Goal: Task Accomplishment & Management: Complete application form

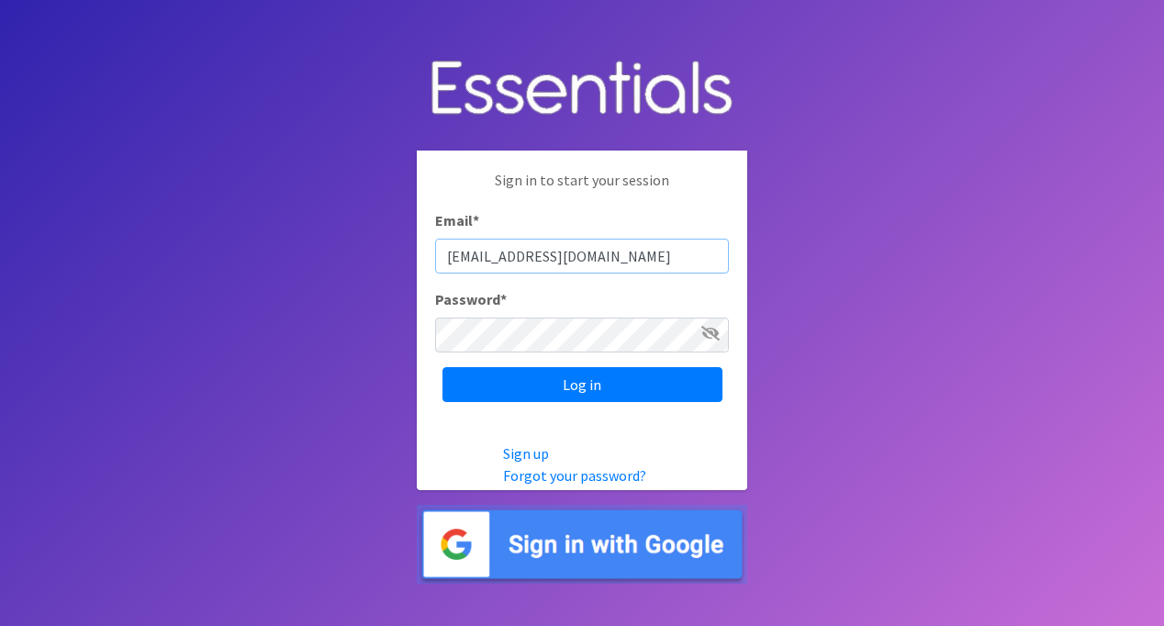
click at [539, 257] on input "karynleit@mac.com" at bounding box center [582, 256] width 294 height 35
type input "[EMAIL_ADDRESS][DOMAIN_NAME]"
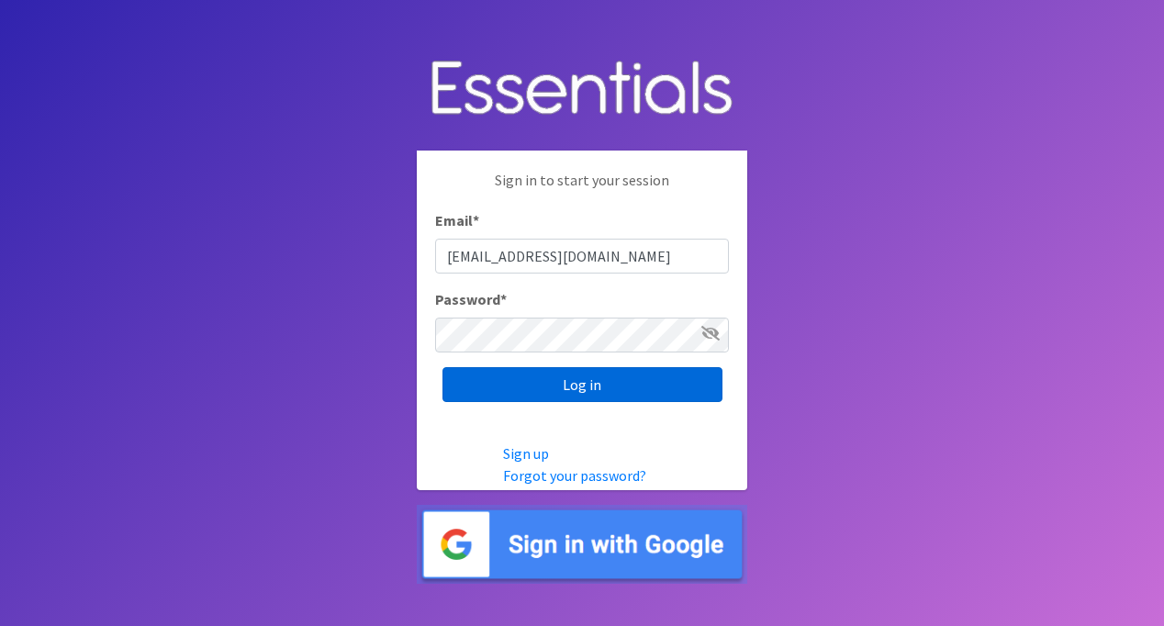
click at [581, 385] on input "Log in" at bounding box center [582, 384] width 280 height 35
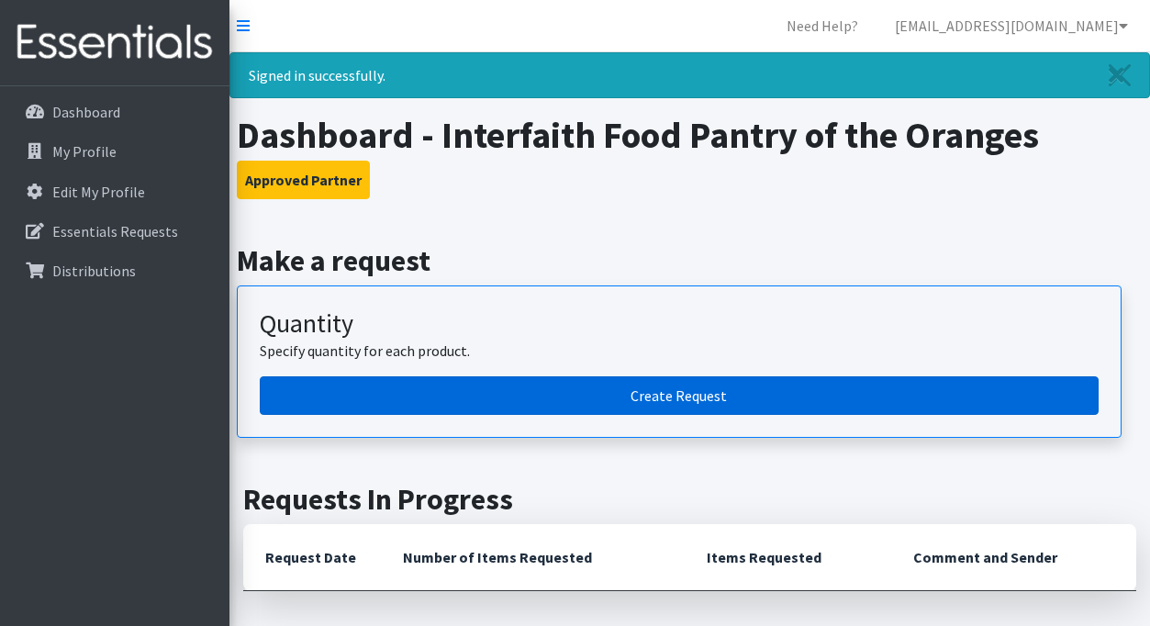
click at [704, 398] on link "Create Request" at bounding box center [679, 395] width 839 height 39
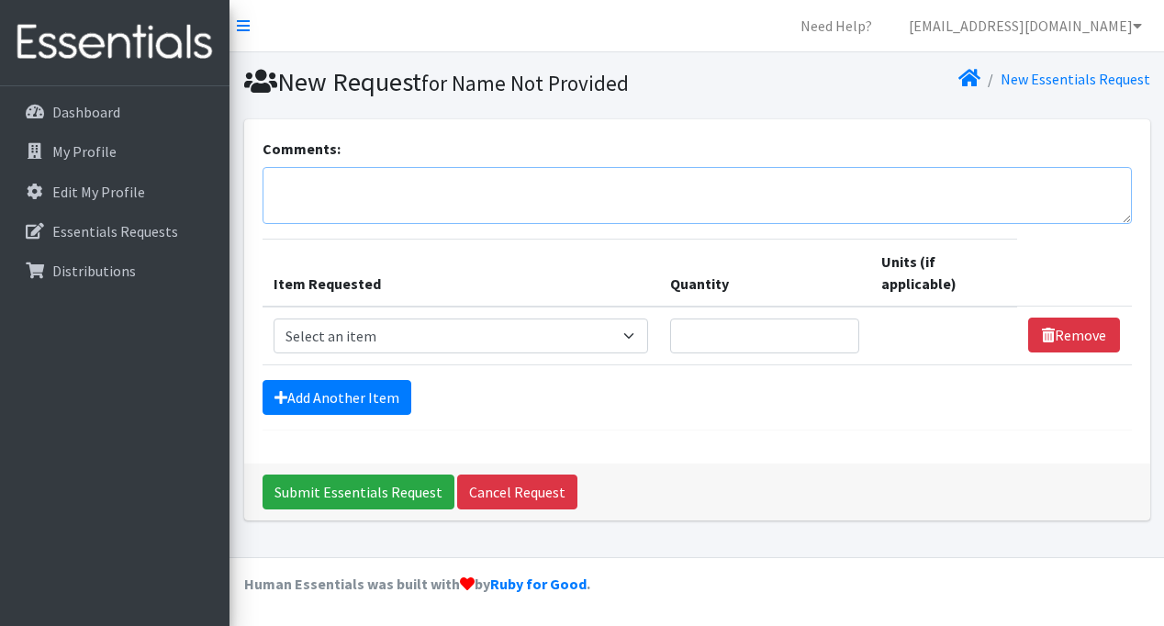
click at [438, 181] on textarea "Comments:" at bounding box center [697, 195] width 869 height 57
paste textarea "Moms Helping Moms This is the Interfaith Food Pantry of the Oranges (IFPO) requ…"
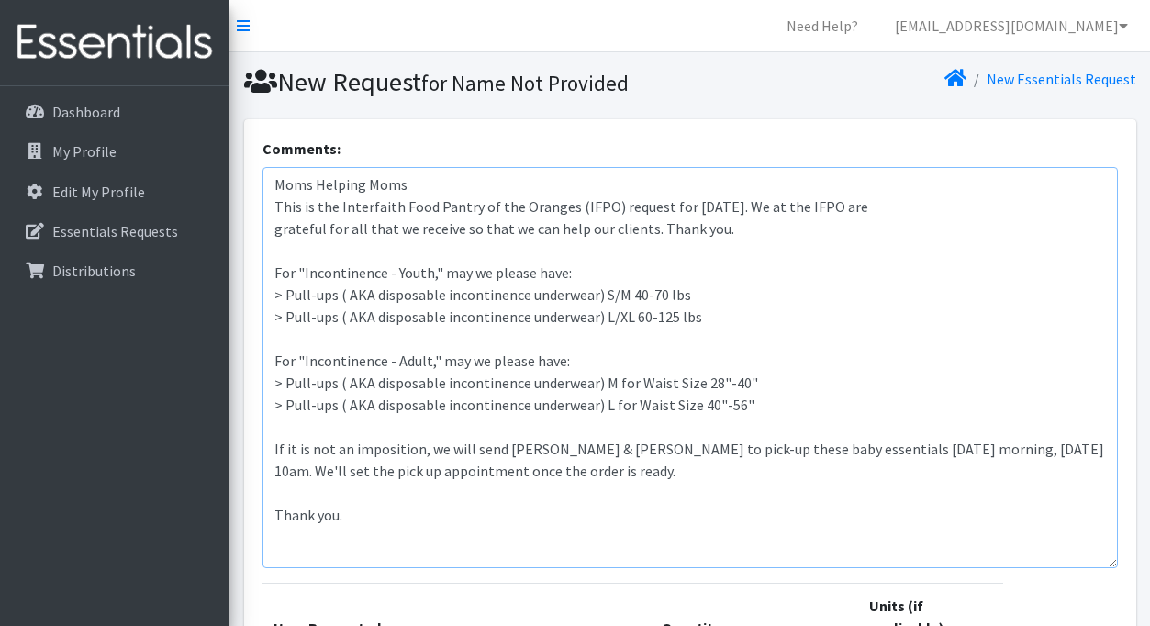
click at [1121, 561] on div "Comments: Moms Helping Moms This is the Interfaith Food Pantry of the Oranges (…" at bounding box center [690, 463] width 892 height 688
drag, startPoint x: 679, startPoint y: 209, endPoint x: 703, endPoint y: 209, distance: 23.9
click at [703, 209] on textarea "Moms Helping Moms This is the Interfaith Food Pantry of the Oranges (IFPO) requ…" at bounding box center [691, 367] width 856 height 401
click at [276, 227] on textarea "Moms Helping Moms This is the Interfaith Food Pantry of the Oranges (IFPO) requ…" at bounding box center [691, 367] width 856 height 401
drag, startPoint x: 979, startPoint y: 448, endPoint x: 1035, endPoint y: 448, distance: 56.0
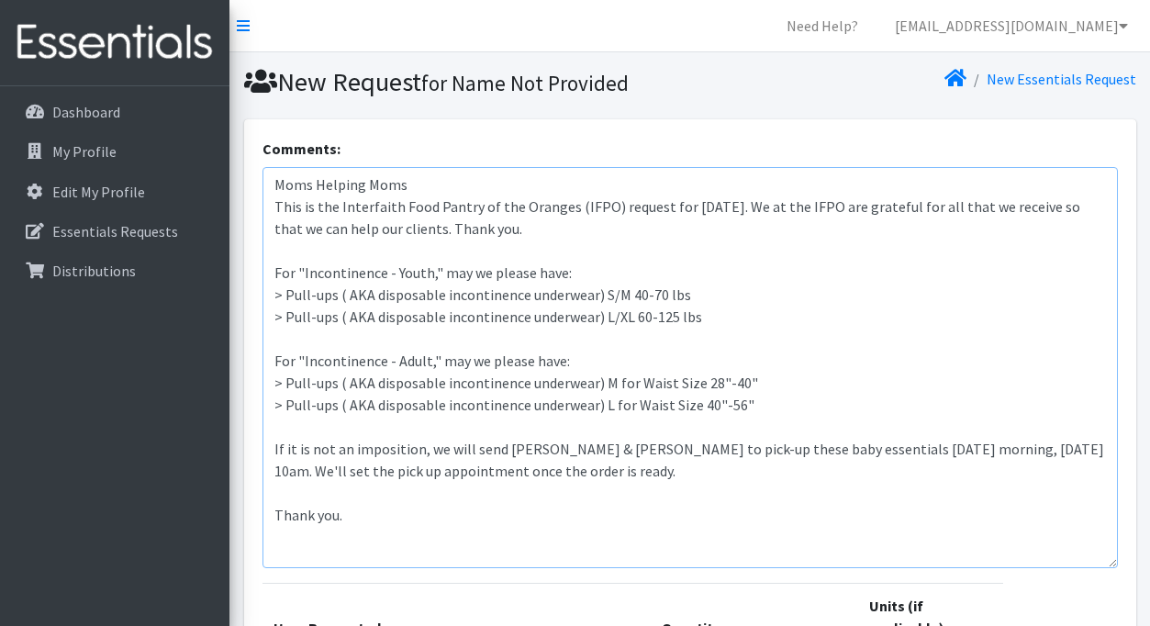
click at [1035, 448] on textarea "Moms Helping Moms This is the Interfaith Food Pantry of the Oranges (IFPO) requ…" at bounding box center [691, 367] width 856 height 401
click at [564, 237] on textarea "Moms Helping Moms This is the Interfaith Food Pantry of the Oranges (IFPO) requ…" at bounding box center [691, 367] width 856 height 401
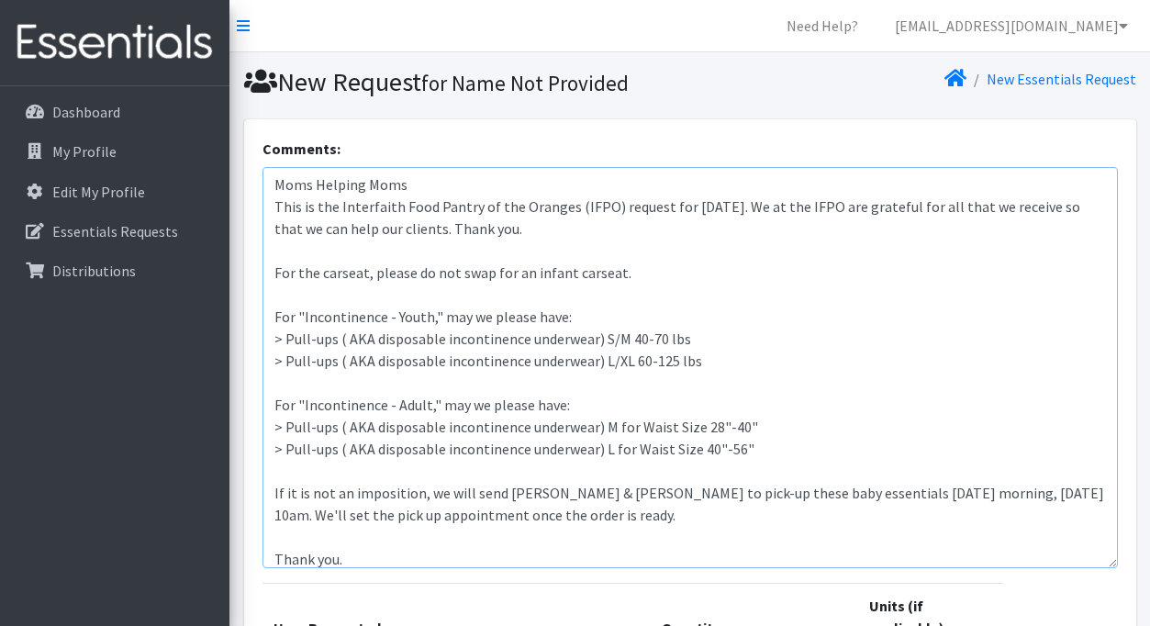
click at [674, 274] on textarea "Moms Helping Moms This is the Interfaith Food Pantry of the Oranges (IFPO) requ…" at bounding box center [691, 367] width 856 height 401
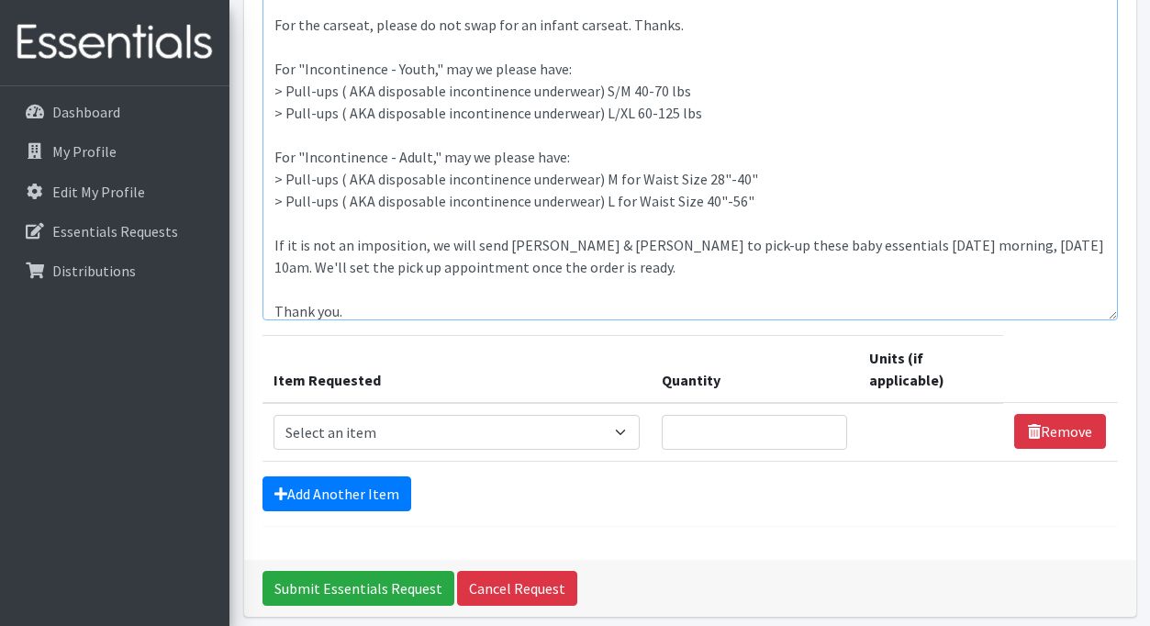
scroll to position [264, 0]
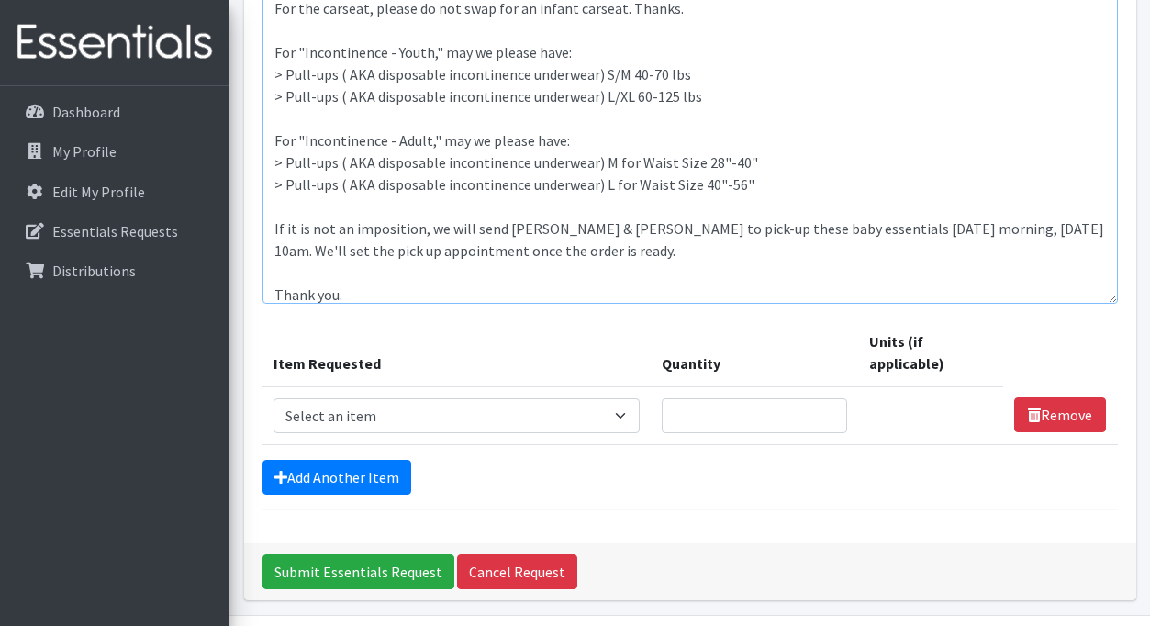
type textarea "Moms Helping Moms This is the Interfaith Food Pantry of the Oranges (IFPO) requ…"
select select "13431"
click at [767, 415] on input "Quantity" at bounding box center [754, 415] width 185 height 35
type input "660"
click at [349, 468] on link "Add Another Item" at bounding box center [337, 477] width 149 height 35
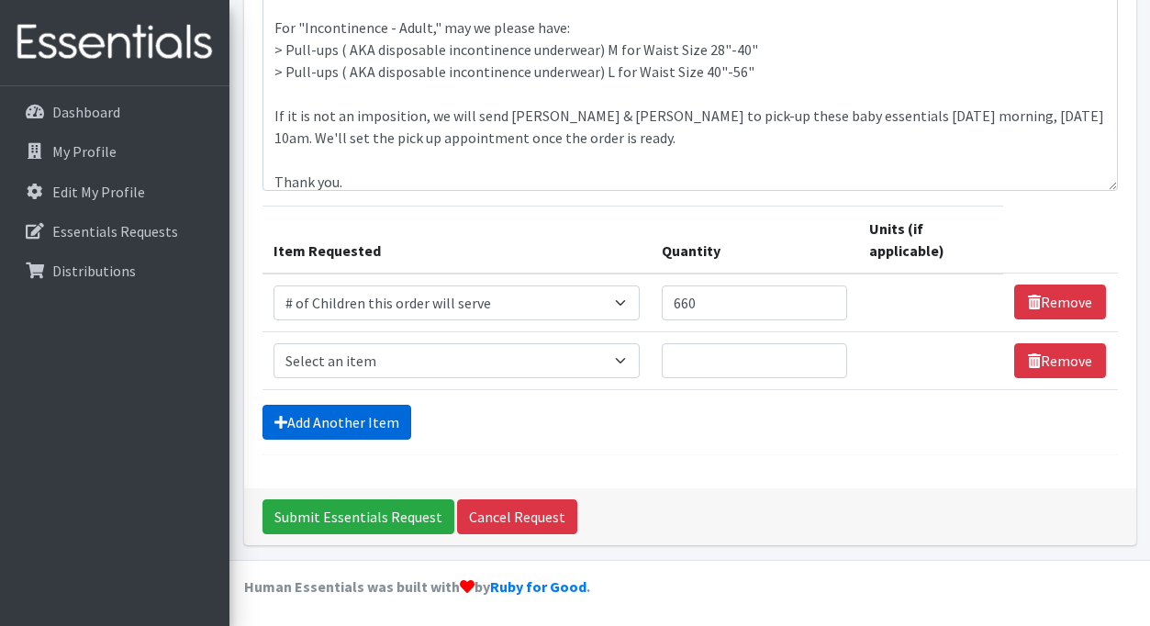
scroll to position [379, 0]
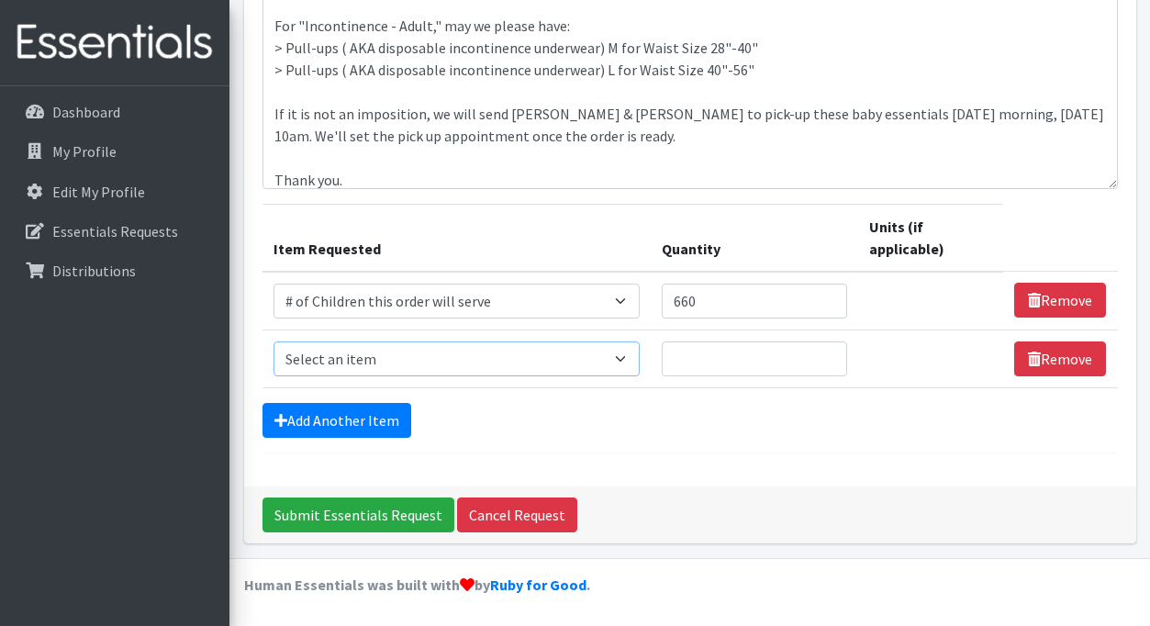
select select "6076"
click at [696, 360] on input "Quantity" at bounding box center [754, 358] width 185 height 35
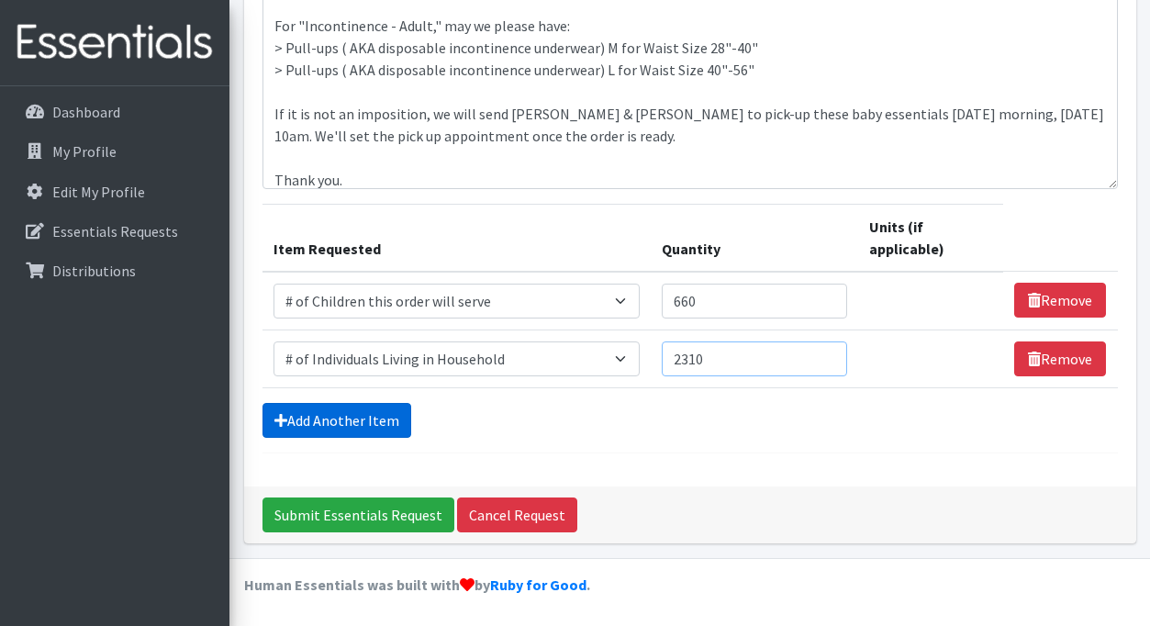
type input "2310"
click at [353, 421] on link "Add Another Item" at bounding box center [337, 420] width 149 height 35
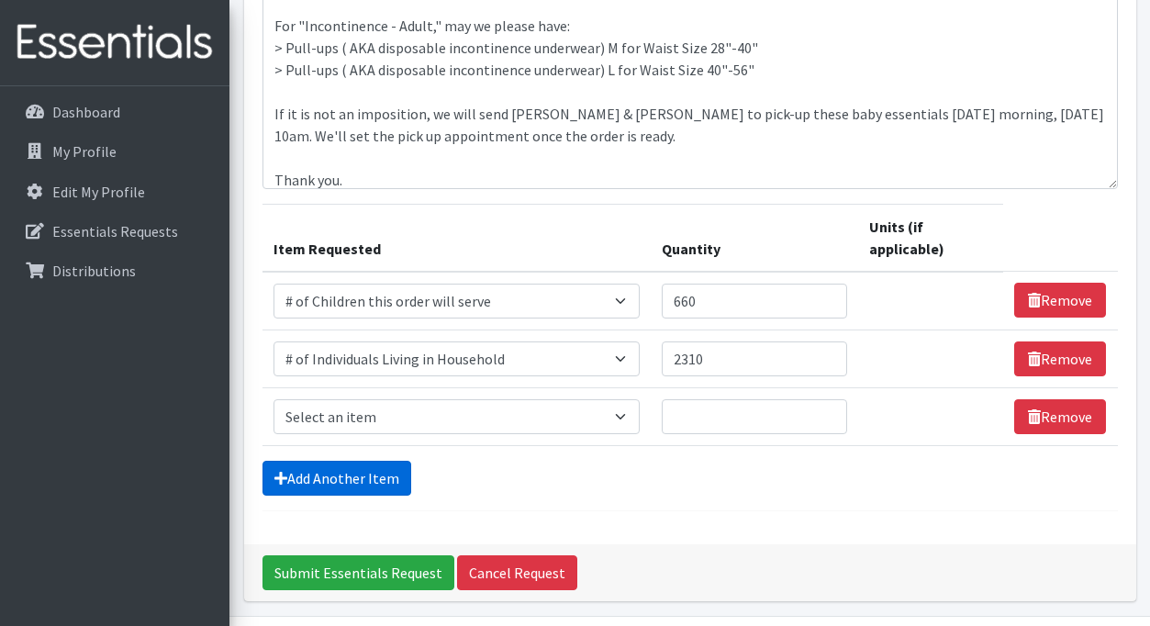
scroll to position [437, 0]
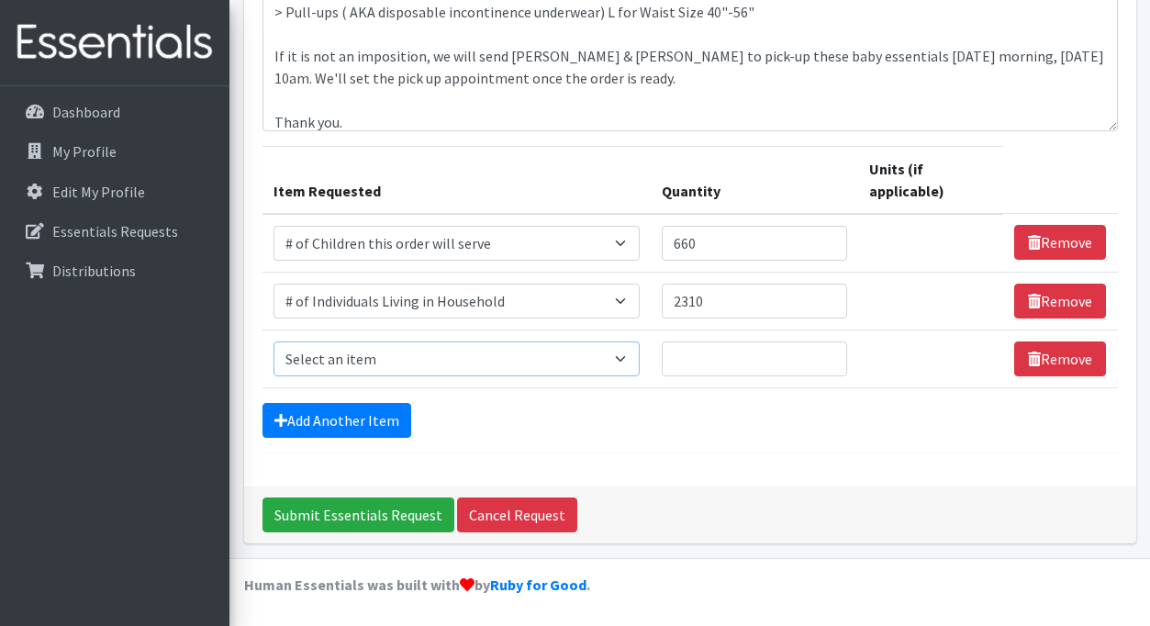
select select "1982"
click at [702, 357] on input "Quantity" at bounding box center [754, 358] width 185 height 35
type input "1"
click at [834, 352] on input "1" at bounding box center [754, 358] width 185 height 35
click at [331, 411] on link "Add Another Item" at bounding box center [337, 420] width 149 height 35
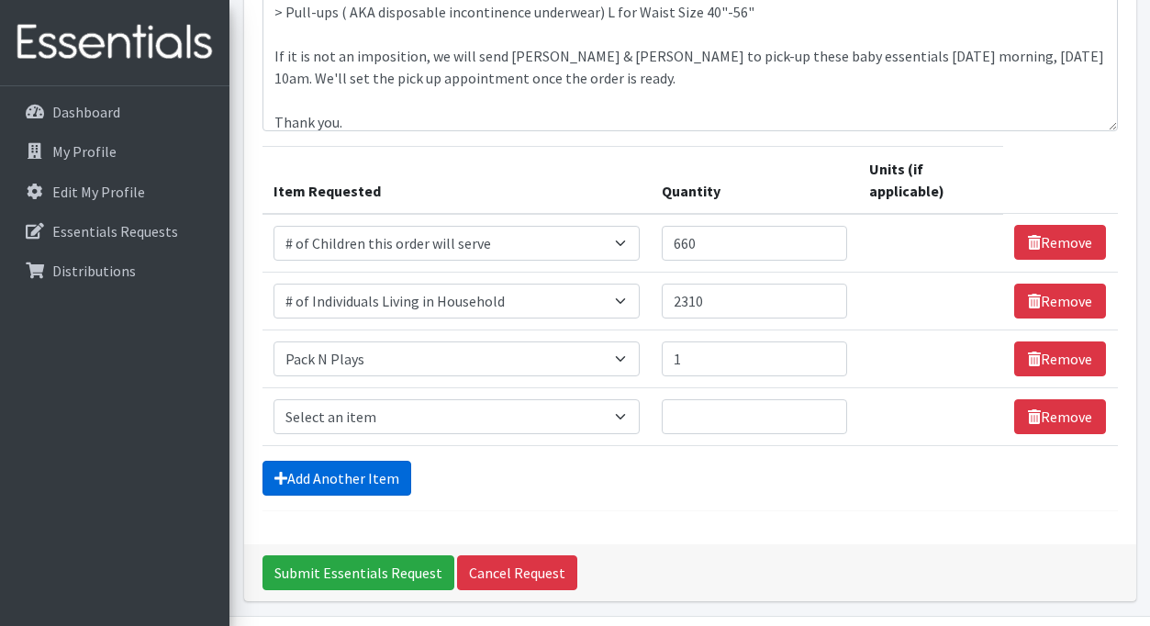
scroll to position [495, 0]
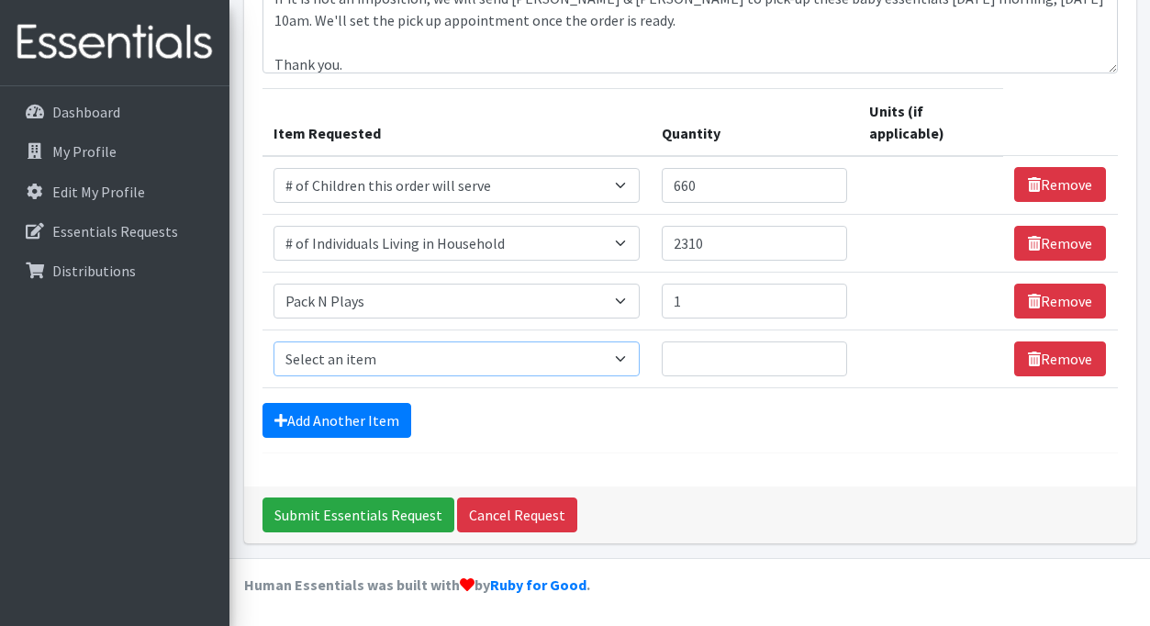
select select "11425"
click at [706, 358] on input "Quantity" at bounding box center [754, 358] width 185 height 35
type input "1"
click at [345, 417] on link "Add Another Item" at bounding box center [337, 420] width 149 height 35
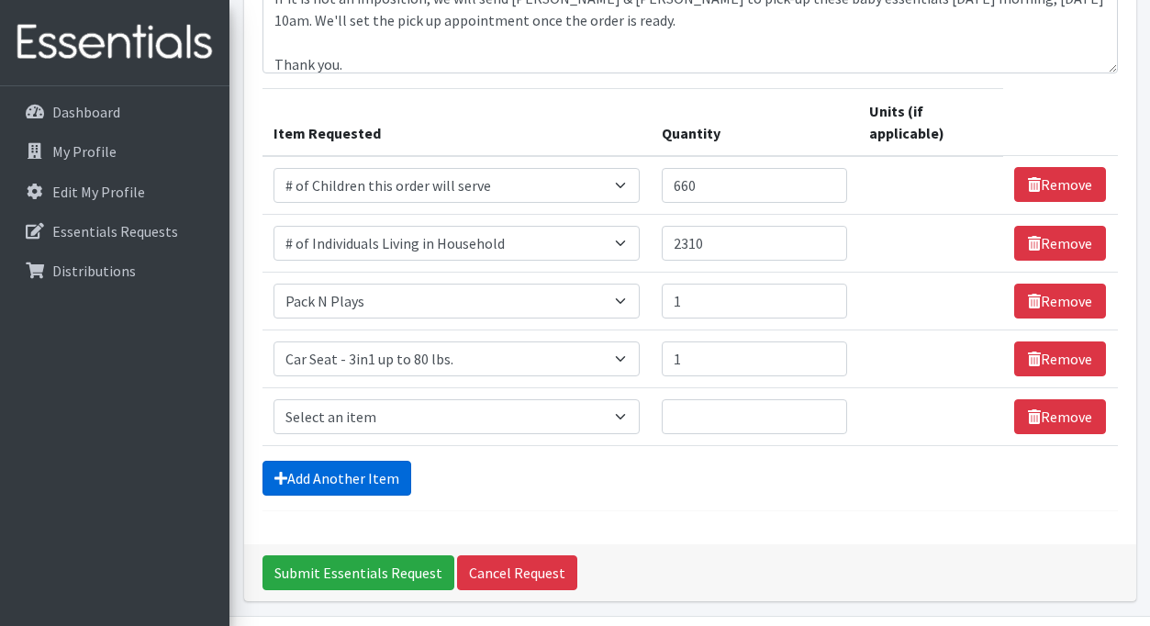
scroll to position [553, 0]
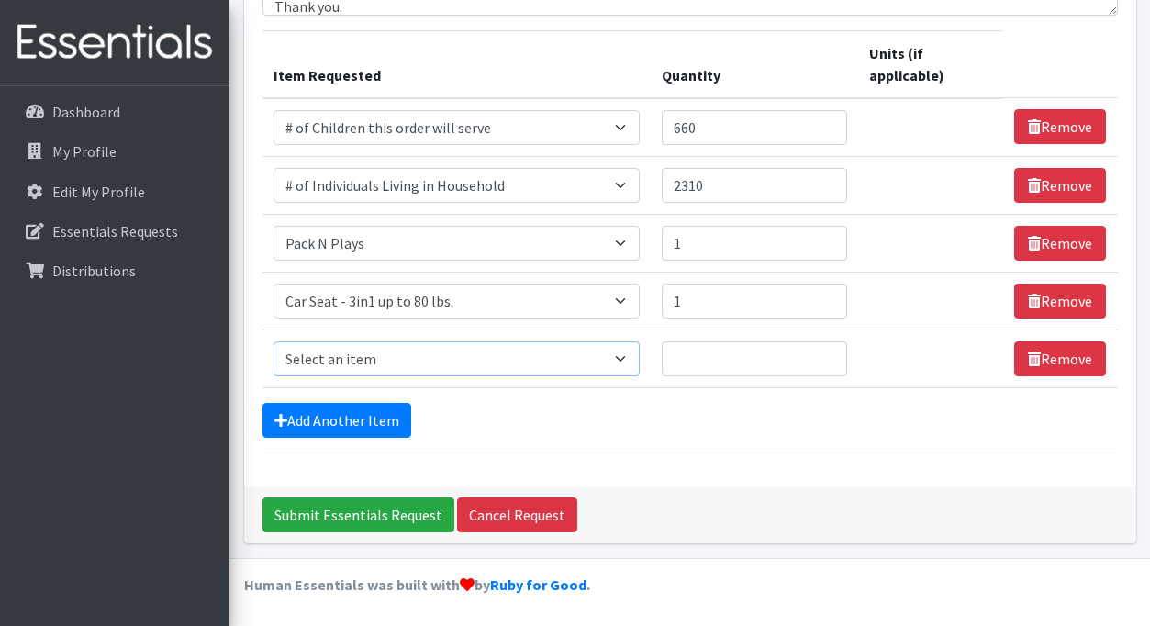
select select "2005"
click at [705, 352] on input "Quantity" at bounding box center [754, 358] width 185 height 35
type input "50"
click at [352, 431] on link "Add Another Item" at bounding box center [337, 420] width 149 height 35
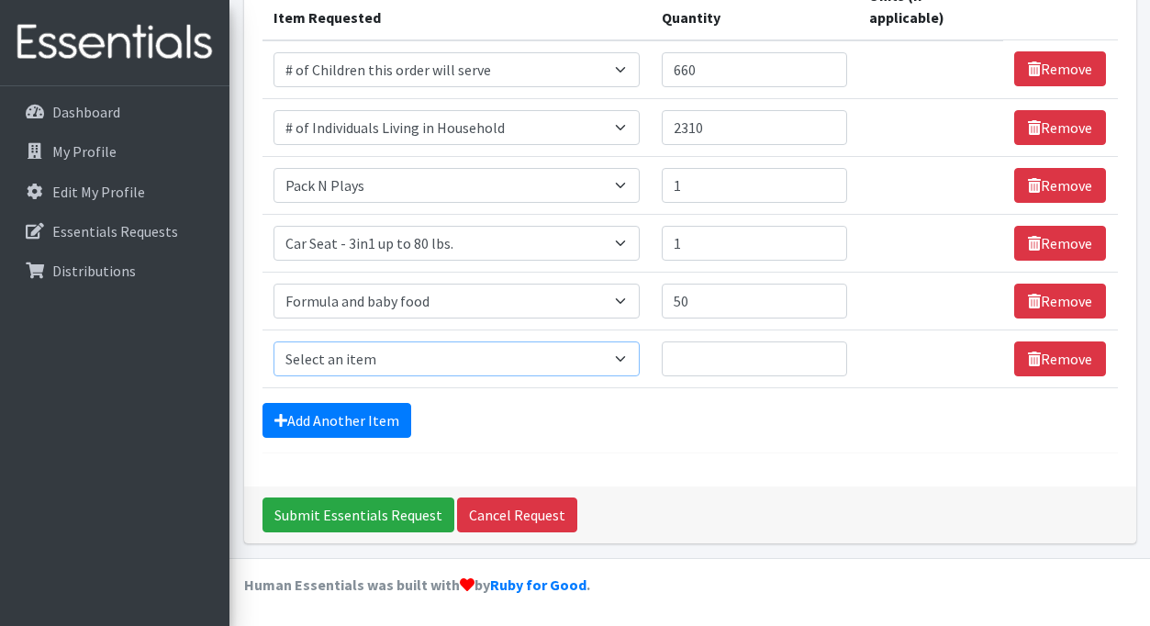
select select "302"
click at [689, 353] on input "Quantity" at bounding box center [754, 358] width 185 height 35
type input "50"
click at [321, 420] on link "Add Another Item" at bounding box center [337, 420] width 149 height 35
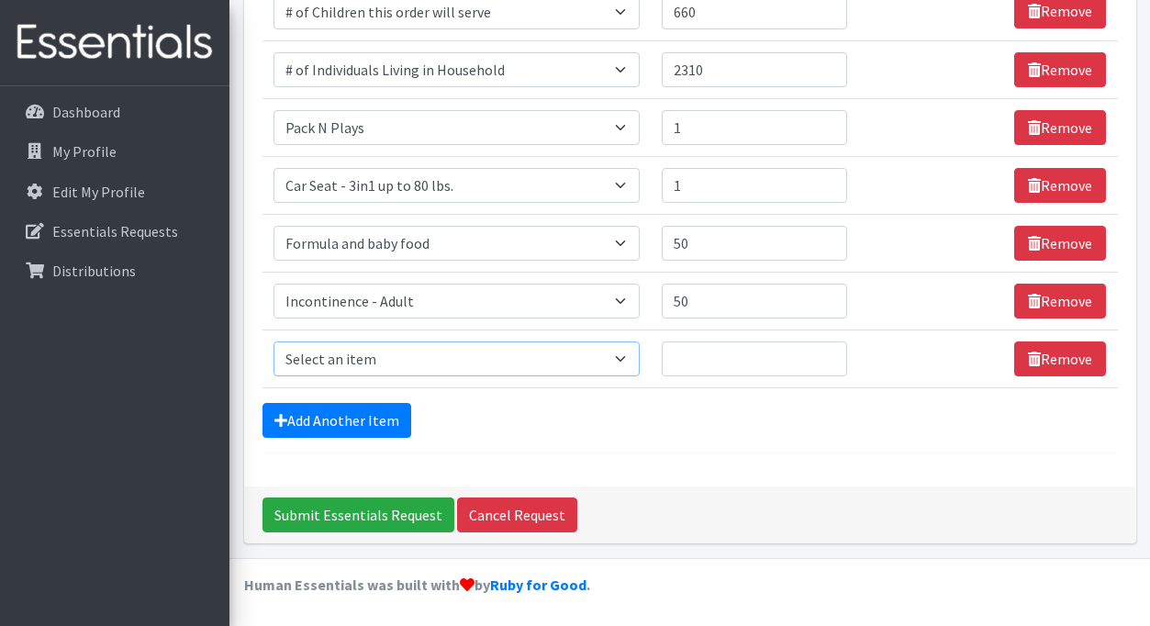
select select "14398"
click at [683, 357] on input "Quantity" at bounding box center [754, 358] width 185 height 35
type input "50"
click at [294, 421] on link "Add Another Item" at bounding box center [337, 420] width 149 height 35
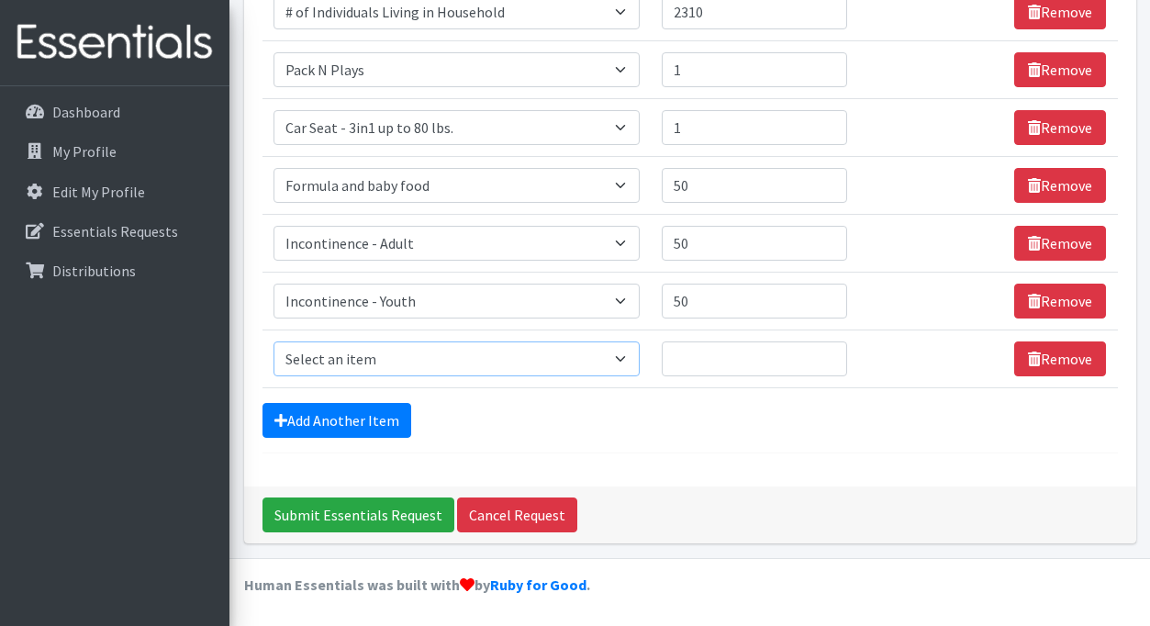
select select "1969"
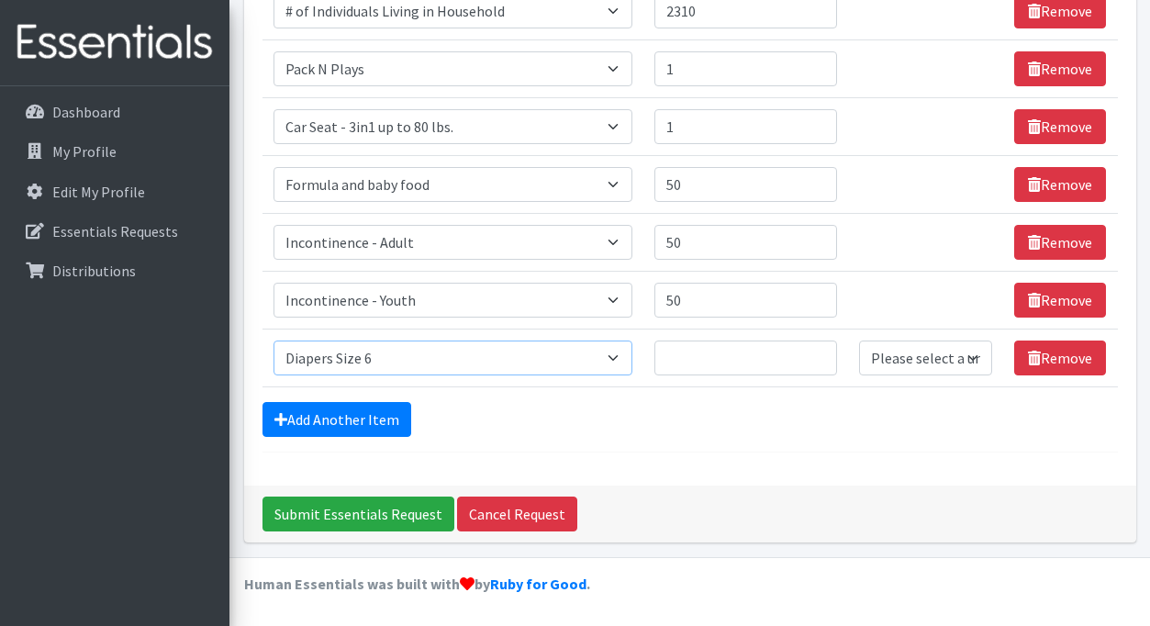
scroll to position [704, 0]
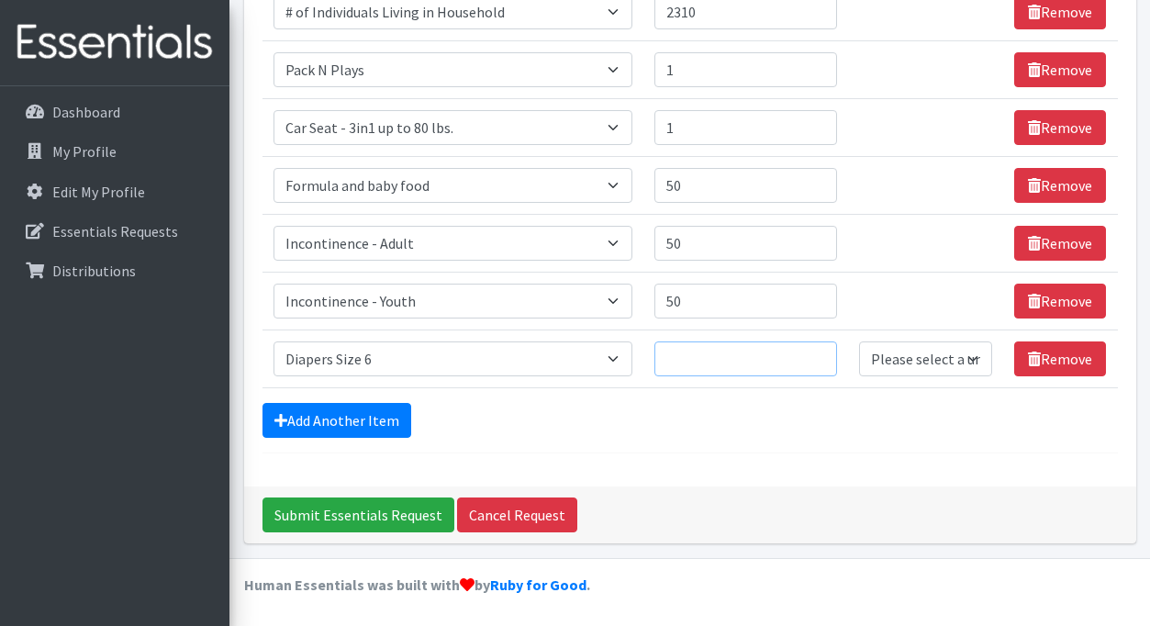
click at [681, 357] on input "Quantity" at bounding box center [745, 358] width 183 height 35
type input "9000"
select select
click at [301, 426] on link "Add Another Item" at bounding box center [337, 420] width 149 height 35
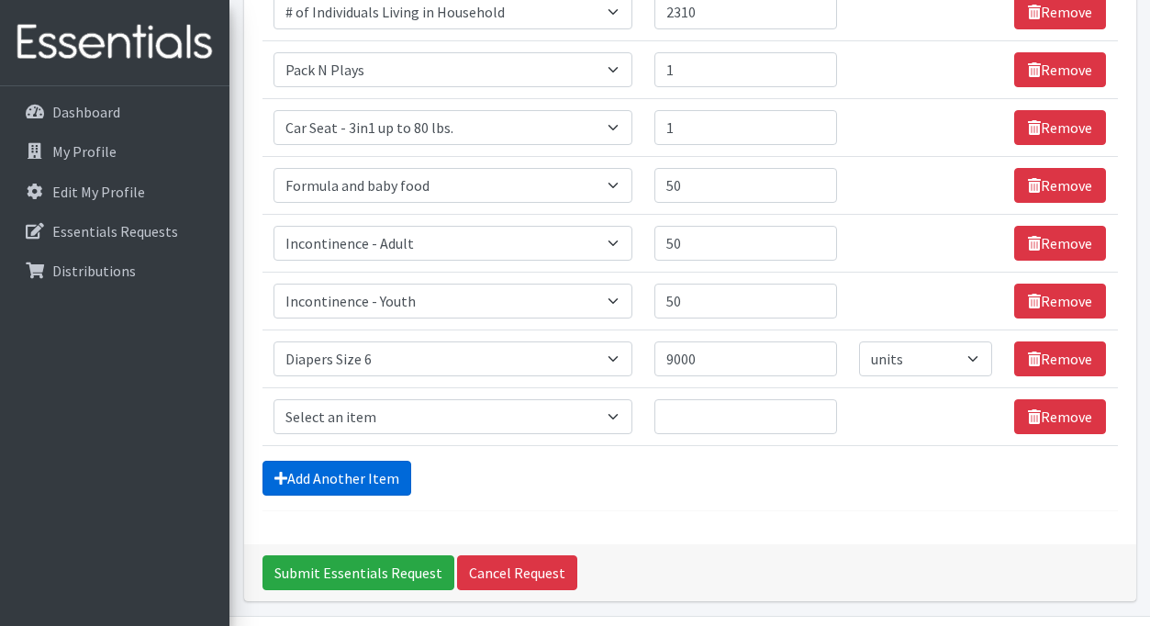
scroll to position [762, 0]
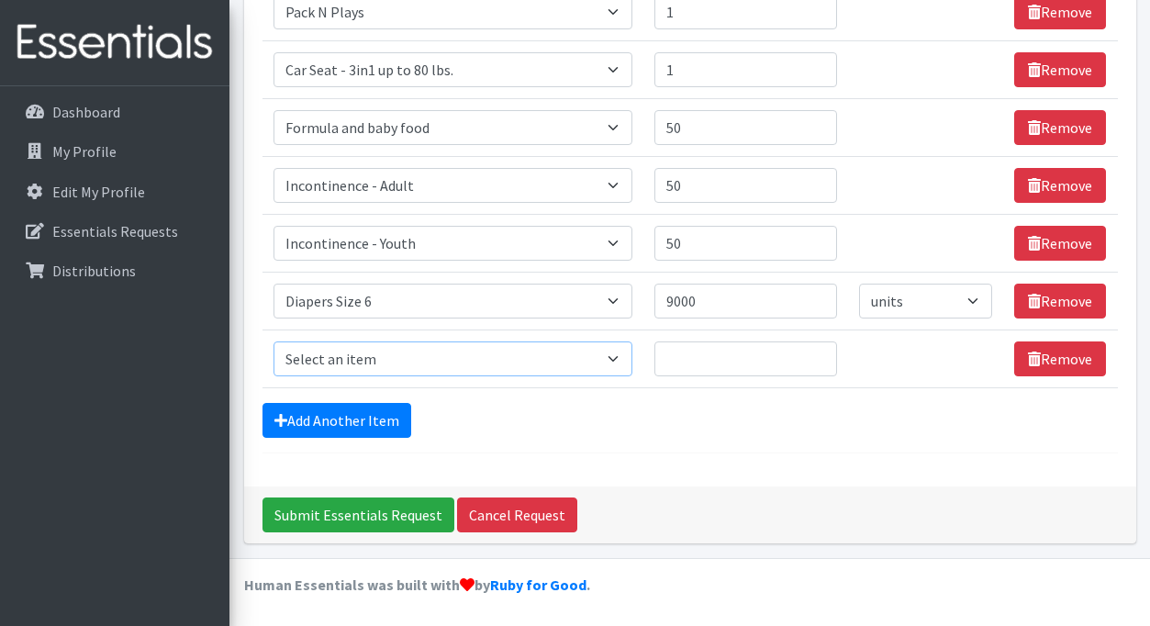
select select "1967"
click at [677, 352] on input "Quantity" at bounding box center [745, 358] width 183 height 35
click at [677, 352] on input "5000" at bounding box center [745, 358] width 183 height 35
type input "5000"
select select
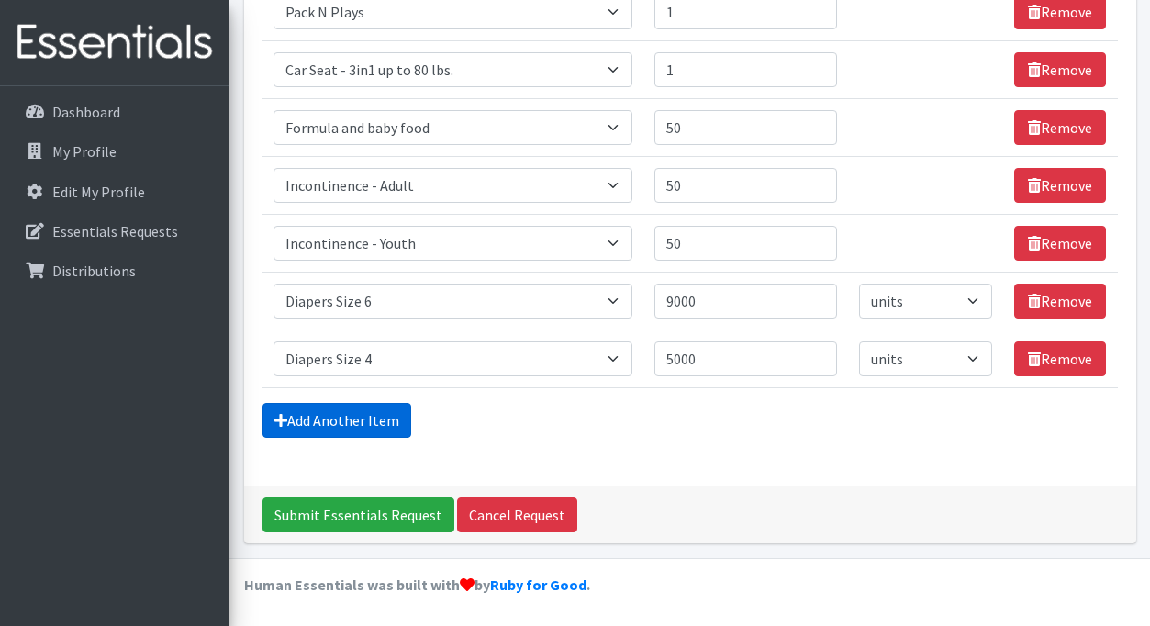
click at [360, 432] on link "Add Another Item" at bounding box center [337, 420] width 149 height 35
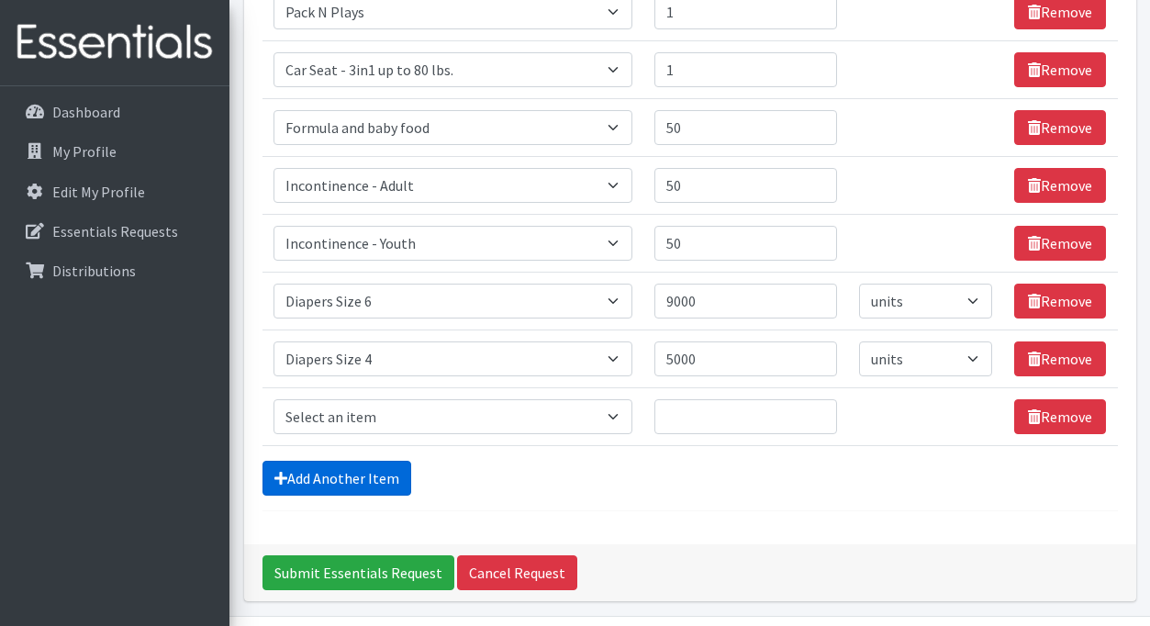
scroll to position [820, 0]
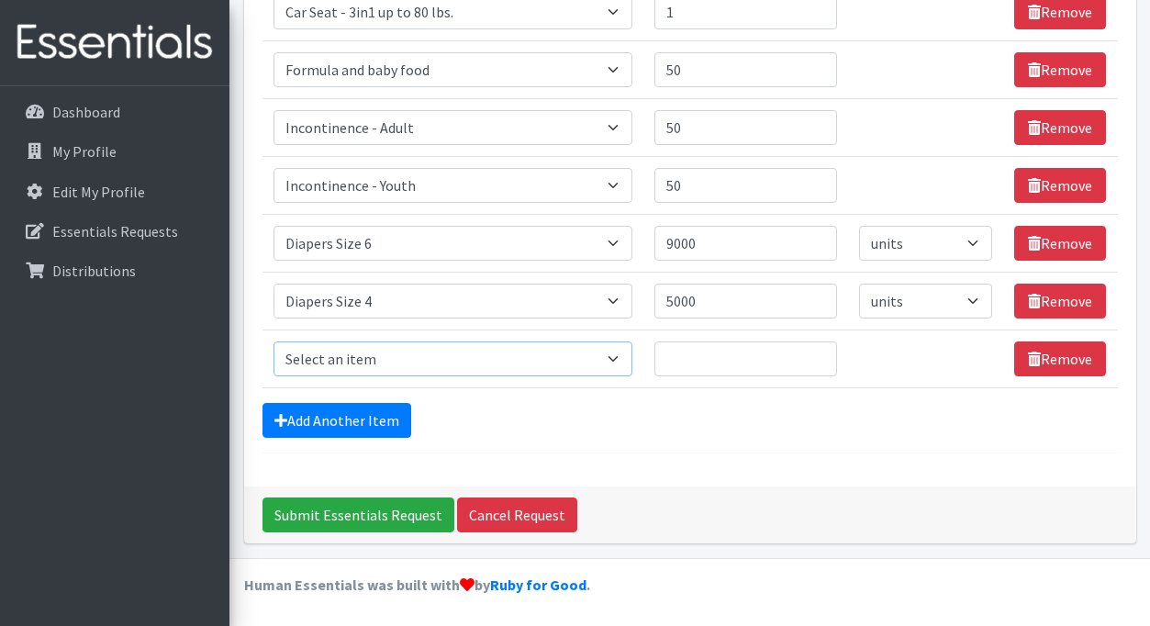
select select "1965"
click at [692, 356] on input "Quantity" at bounding box center [745, 358] width 183 height 35
type input "1500"
select select
click at [308, 426] on link "Add Another Item" at bounding box center [337, 420] width 149 height 35
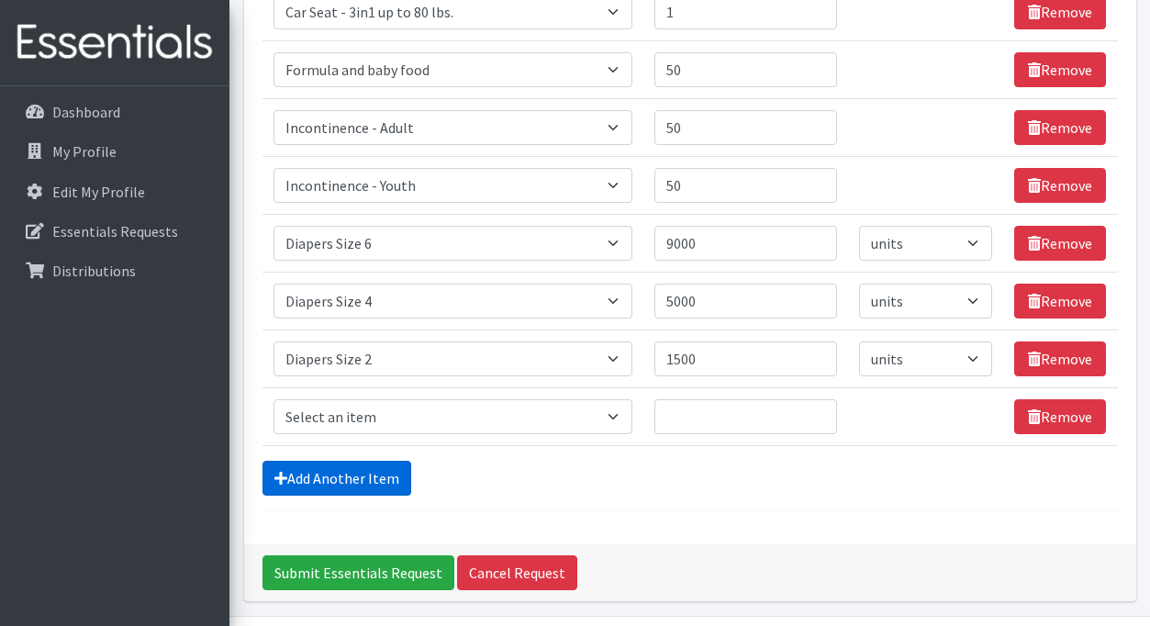
scroll to position [878, 0]
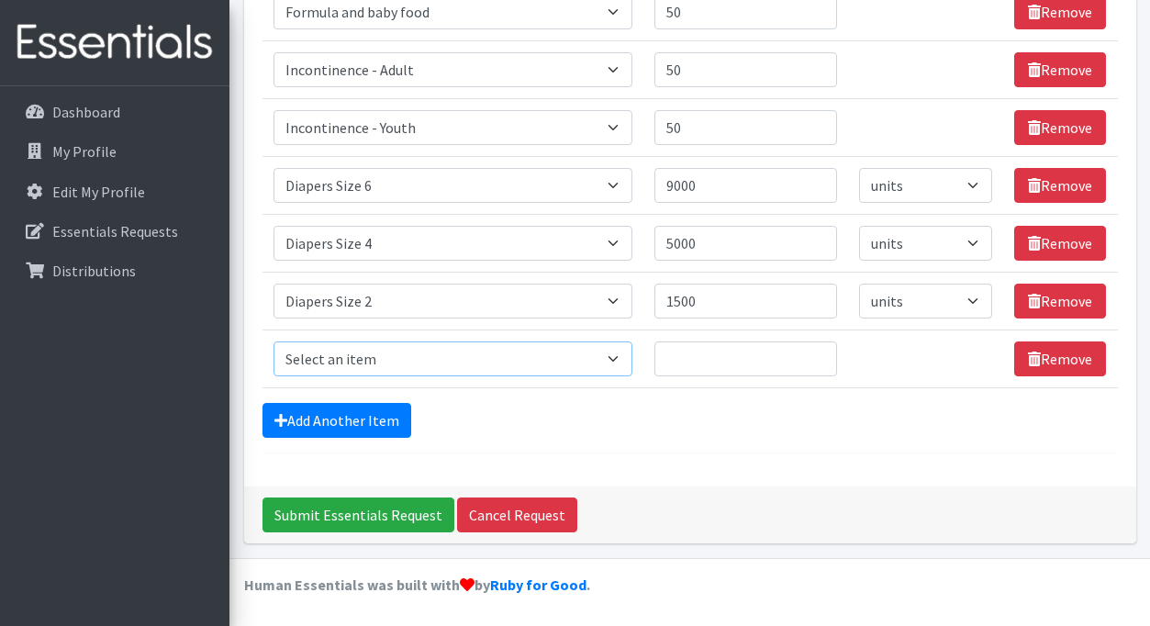
select select "1964"
click at [678, 355] on input "Quantity" at bounding box center [745, 358] width 183 height 35
type input "500"
select select
click at [341, 427] on link "Add Another Item" at bounding box center [337, 420] width 149 height 35
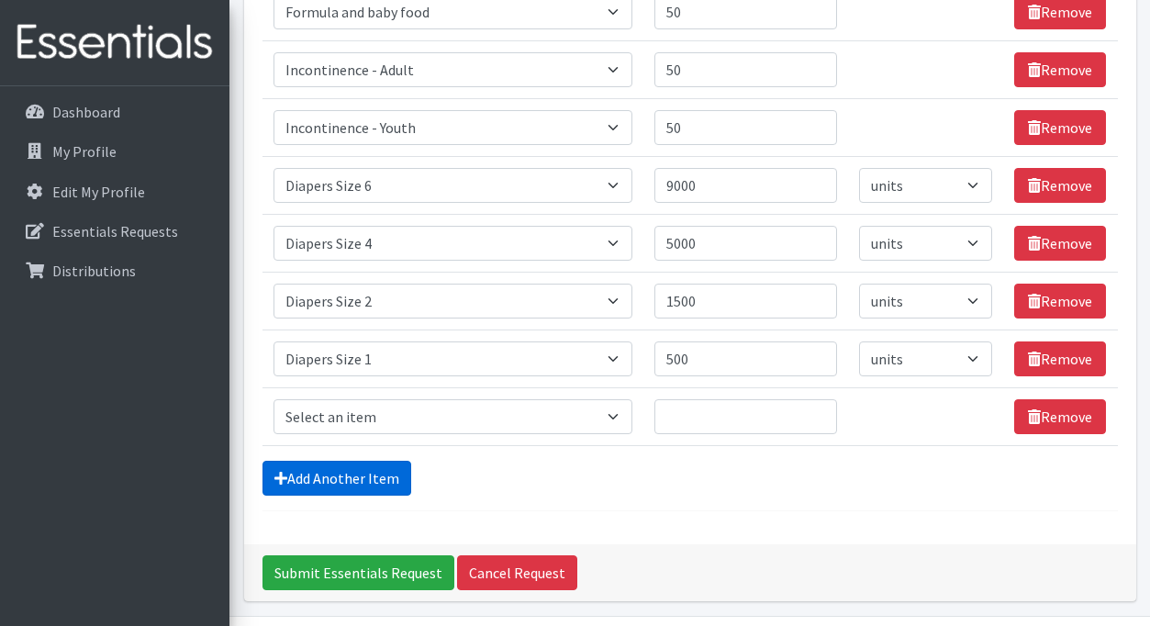
scroll to position [935, 0]
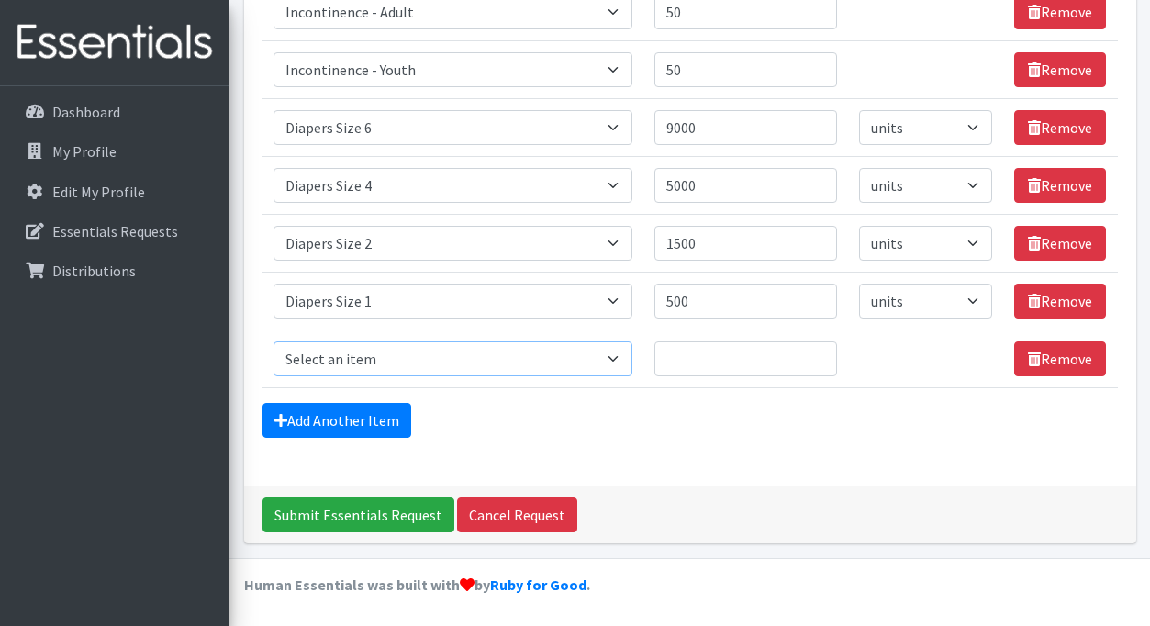
select select "1963"
click at [731, 357] on input "Quantity" at bounding box center [745, 358] width 183 height 35
type input "500"
select select
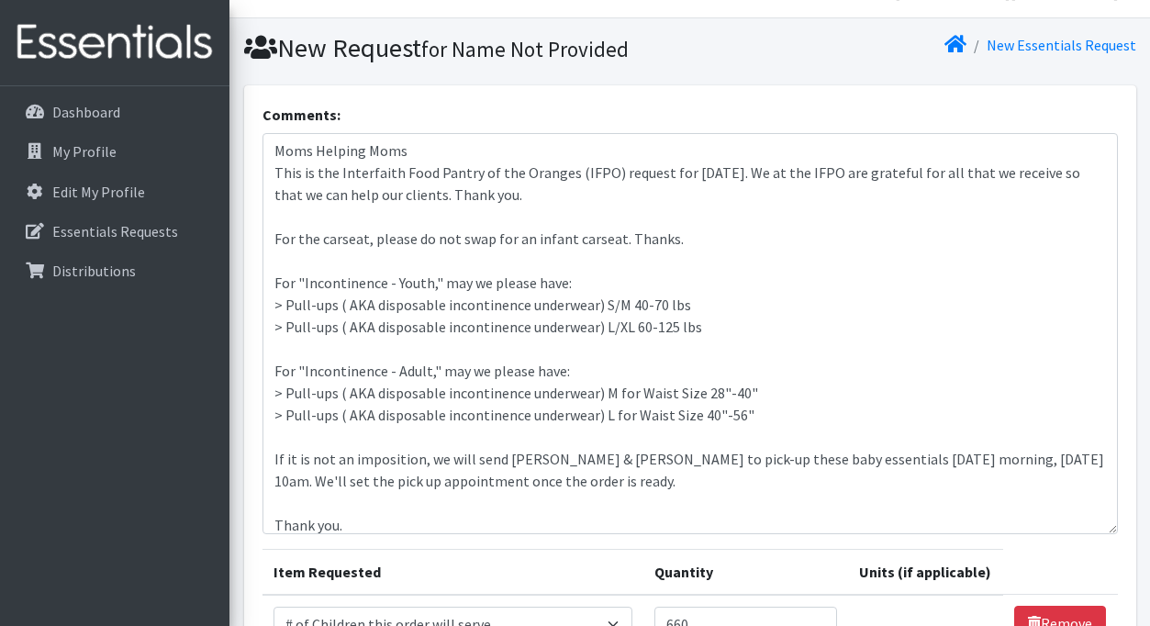
scroll to position [25, 0]
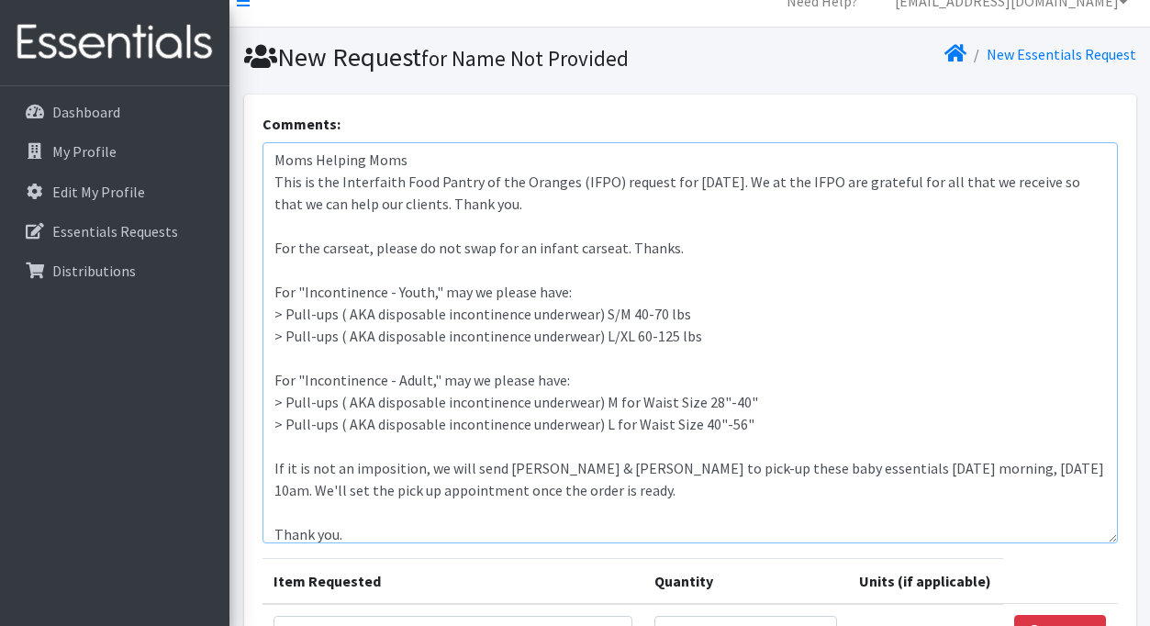
drag, startPoint x: 275, startPoint y: 185, endPoint x: 268, endPoint y: 146, distance: 39.2
click at [268, 146] on textarea "Moms Helping Moms This is the Interfaith Food Pantry of the Oranges (IFPO) requ…" at bounding box center [691, 342] width 856 height 401
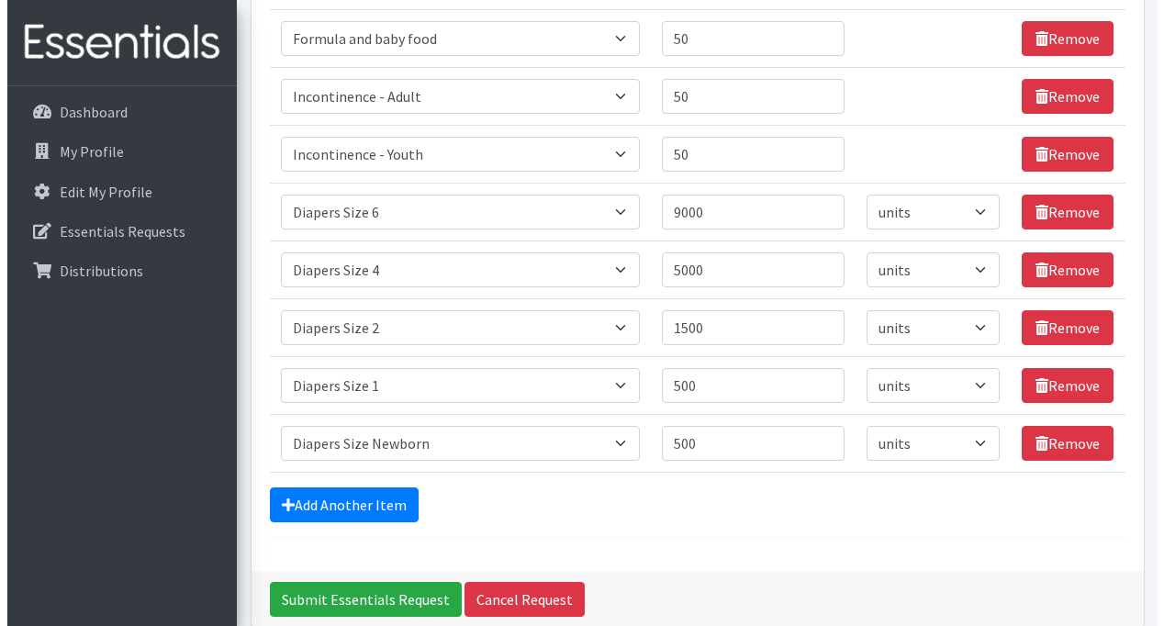
scroll to position [935, 0]
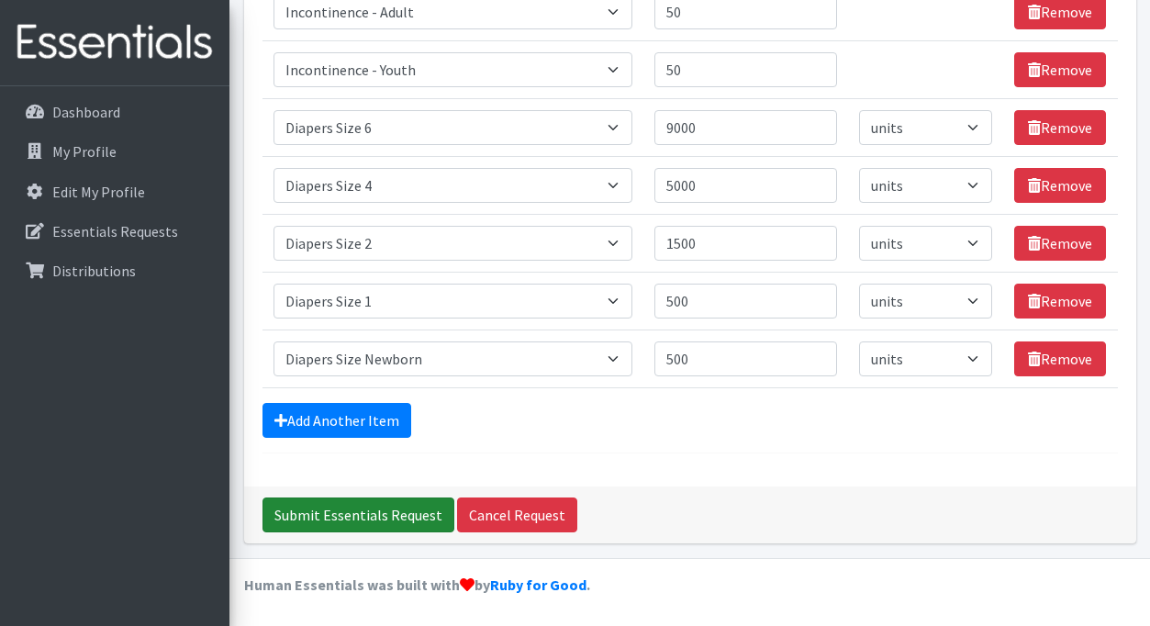
type textarea "This is the Interfaith Food Pantry of the Oranges (IFPO) request for September …"
click at [375, 511] on input "Submit Essentials Request" at bounding box center [359, 515] width 192 height 35
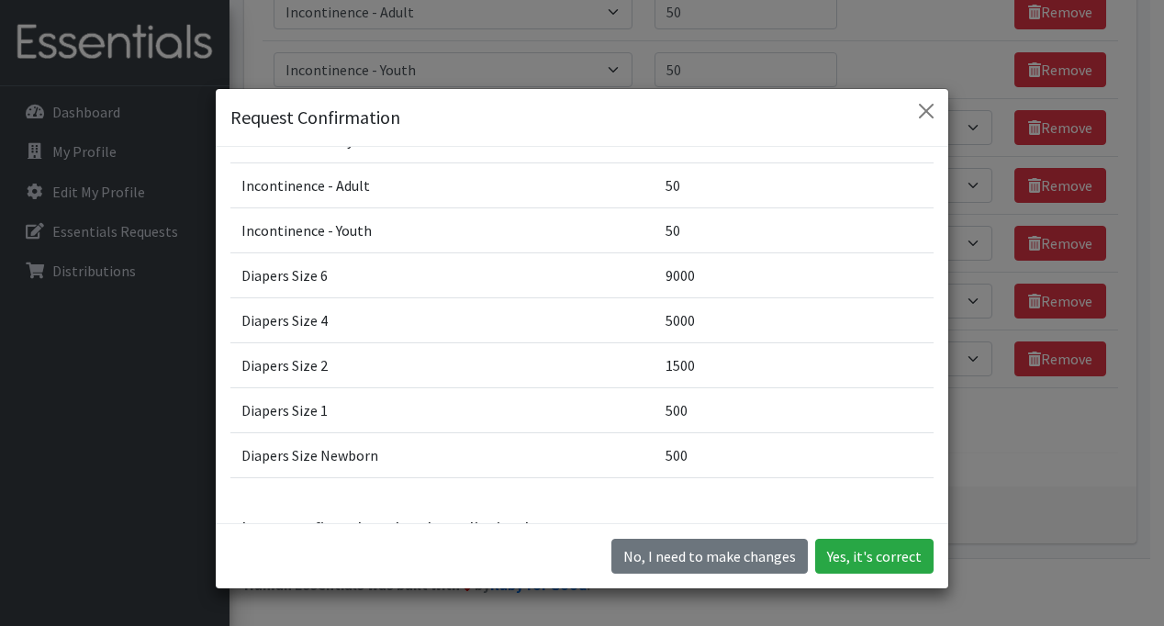
scroll to position [319, 0]
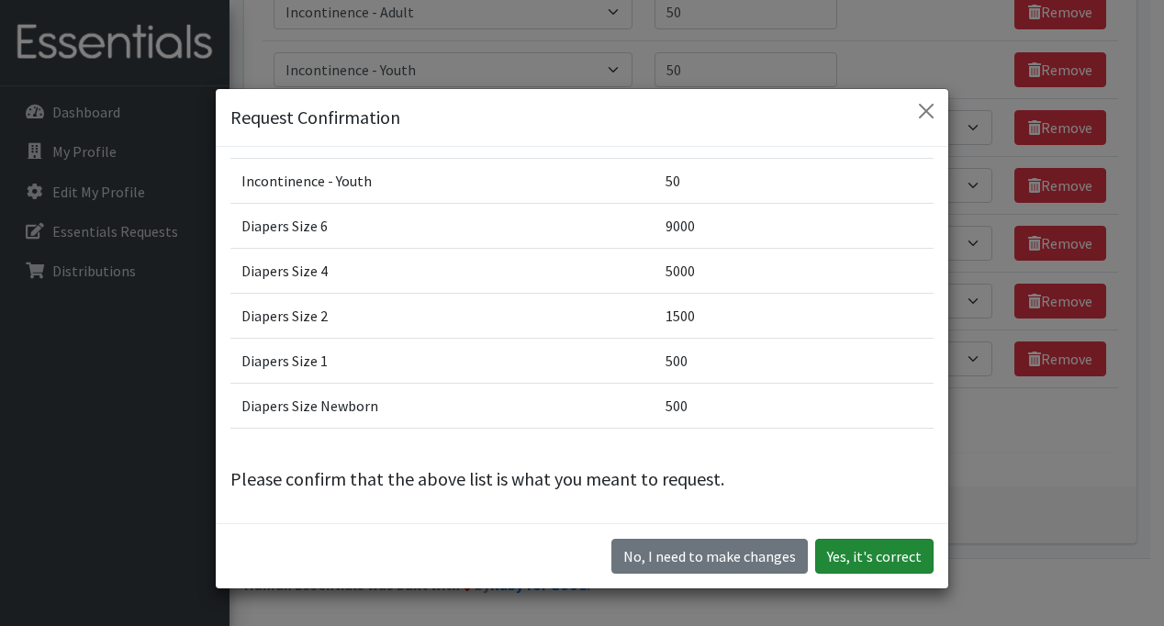
click at [855, 559] on button "Yes, it's correct" at bounding box center [874, 556] width 118 height 35
